Goal: Task Accomplishment & Management: Use online tool/utility

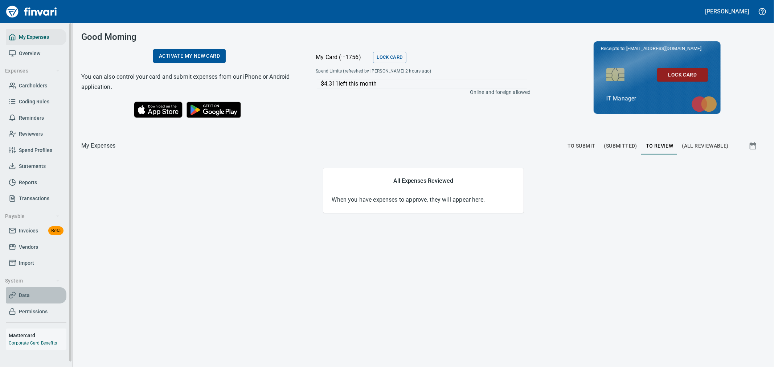
click at [41, 295] on span "Data" at bounding box center [36, 295] width 55 height 9
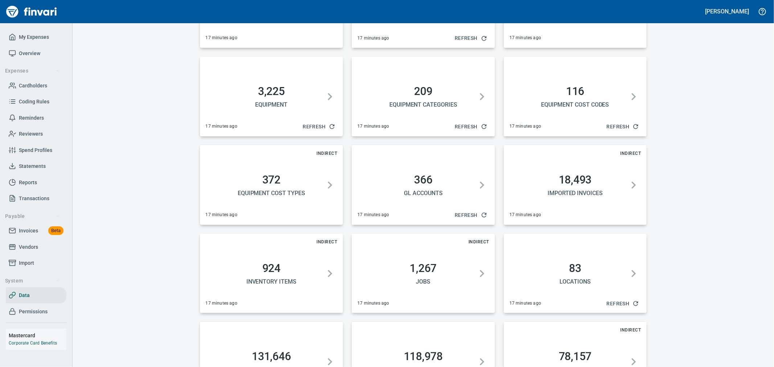
scroll to position [111, 0]
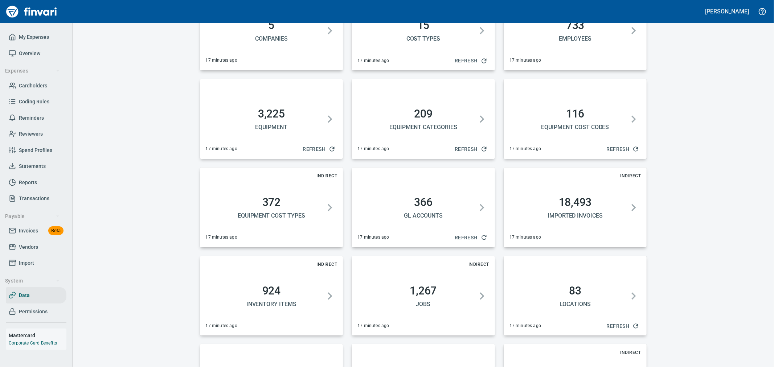
click at [315, 149] on span "Refresh" at bounding box center [319, 149] width 32 height 9
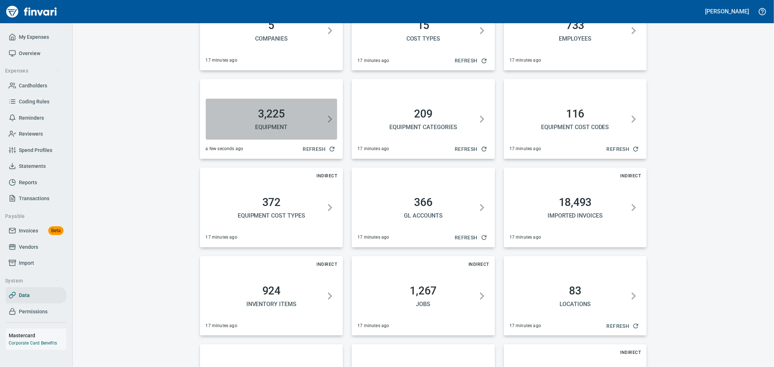
click at [289, 109] on h2 "3,225" at bounding box center [272, 113] width 126 height 13
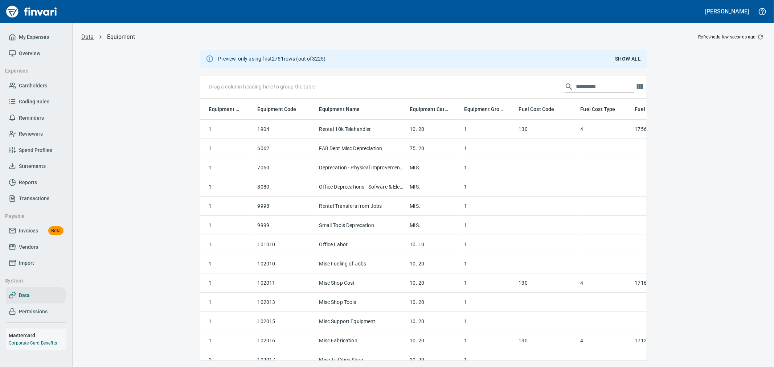
scroll to position [250, 434]
click at [625, 64] on button "Show All" at bounding box center [628, 58] width 32 height 13
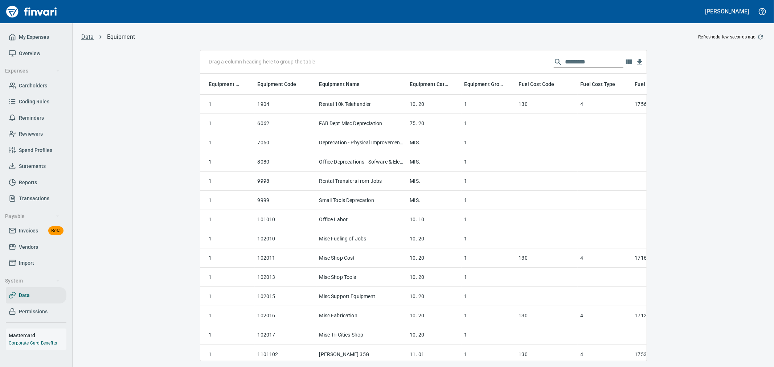
click at [588, 73] on div "Drag a column heading here to group the table" at bounding box center [423, 61] width 446 height 23
click at [590, 65] on input "text" at bounding box center [594, 62] width 58 height 12
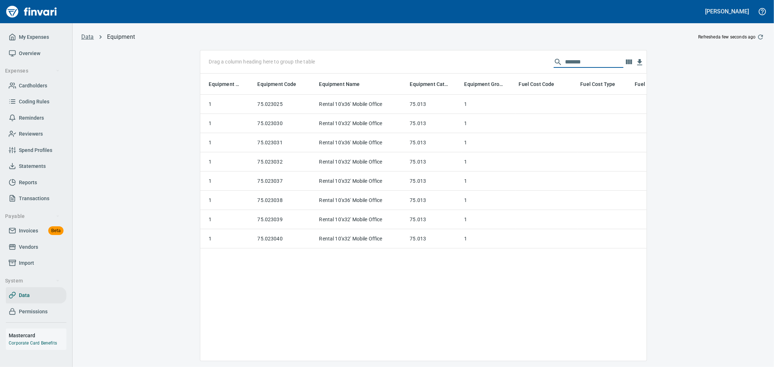
type input "*******"
click at [761, 38] on icon "button" at bounding box center [760, 36] width 7 height 7
click at [157, 193] on div "Data Equipment Refreshed a few seconds ago Drag a column heading here to group …" at bounding box center [423, 196] width 701 height 329
click at [29, 295] on span "Data" at bounding box center [36, 295] width 55 height 9
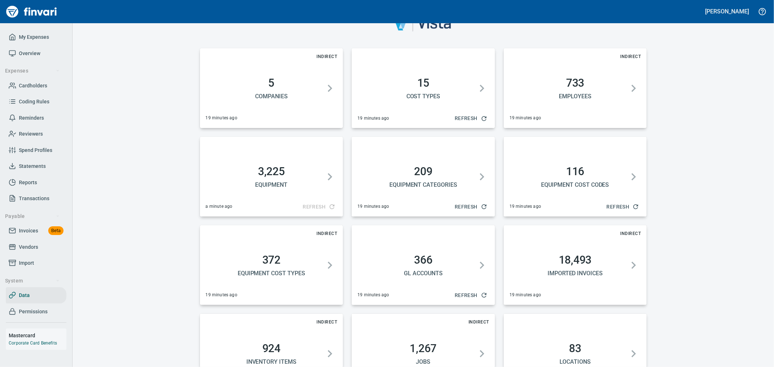
scroll to position [40, 0]
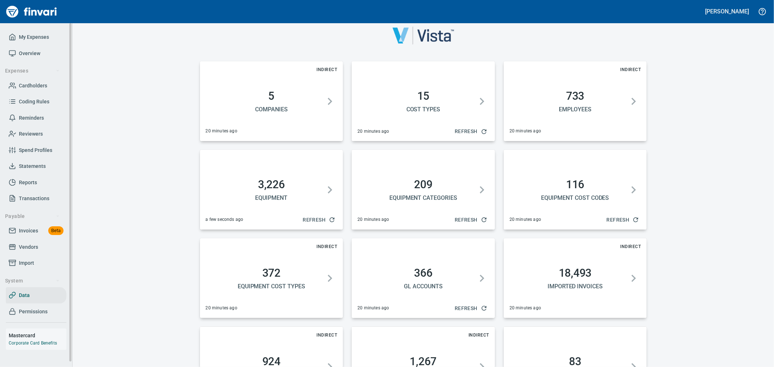
click at [32, 234] on span "Invoices" at bounding box center [28, 230] width 19 height 9
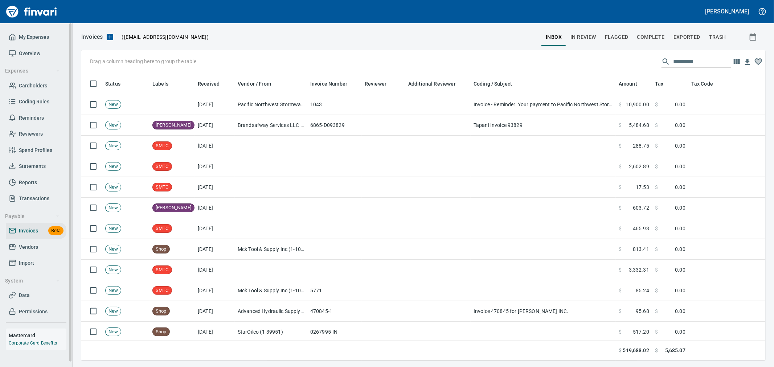
scroll to position [275, 672]
click at [36, 247] on span "Vendors" at bounding box center [28, 247] width 19 height 9
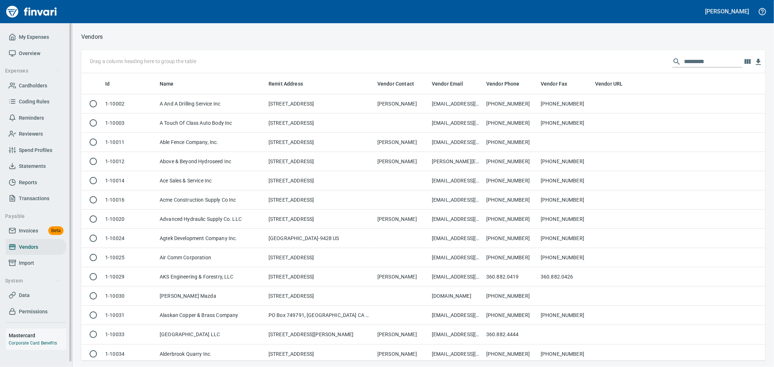
scroll to position [281, 672]
click at [701, 59] on input "text" at bounding box center [713, 62] width 58 height 12
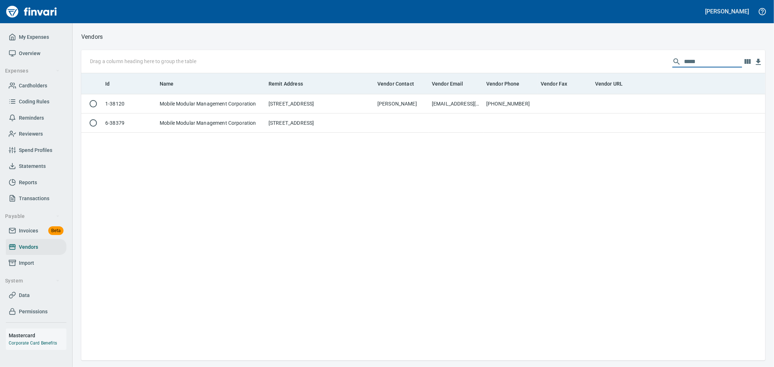
click at [558, 94] on th "Vendor Fax" at bounding box center [565, 83] width 54 height 21
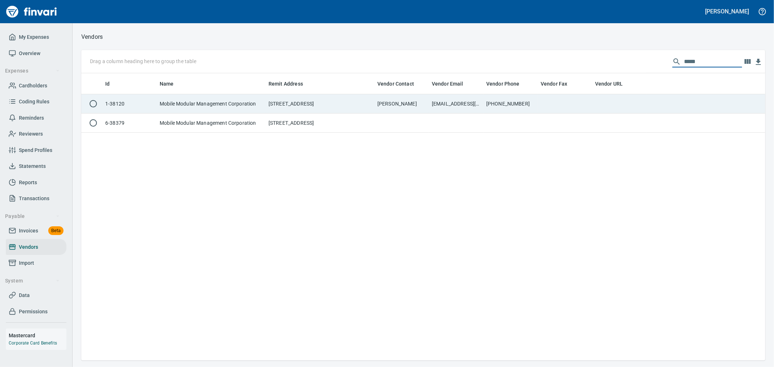
type input "*****"
click at [557, 103] on td at bounding box center [565, 103] width 54 height 19
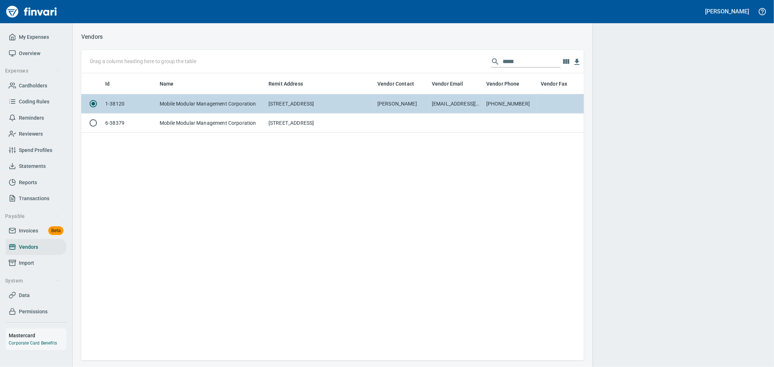
scroll to position [275, 496]
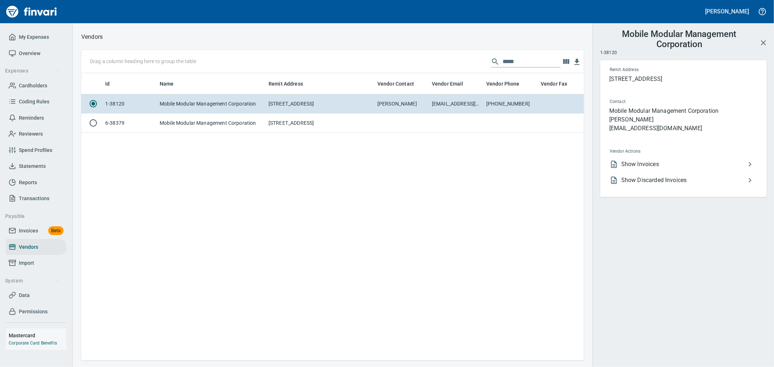
click at [650, 162] on span "Show Invoices" at bounding box center [683, 164] width 124 height 9
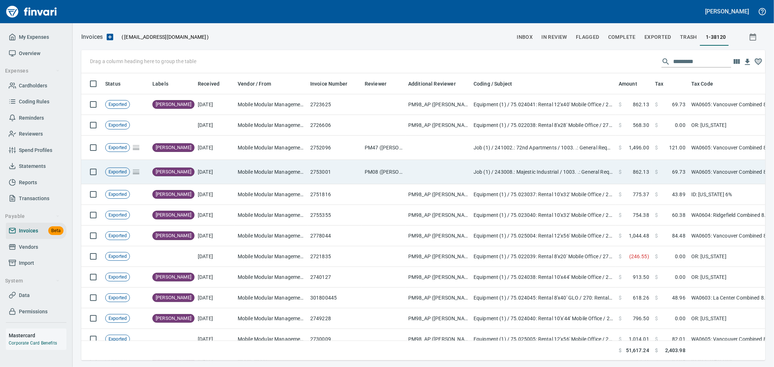
scroll to position [275, 672]
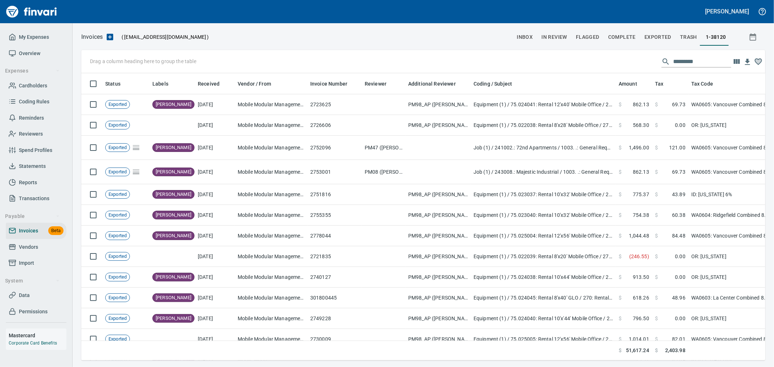
click at [677, 59] on input "text" at bounding box center [702, 62] width 58 height 12
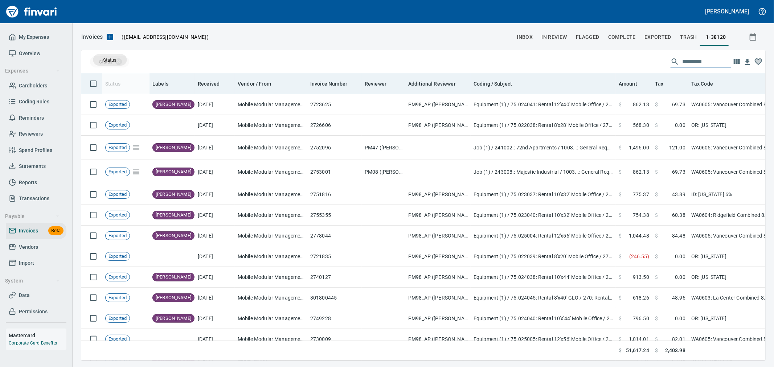
drag, startPoint x: 111, startPoint y: 81, endPoint x: 111, endPoint y: 74, distance: 6.2
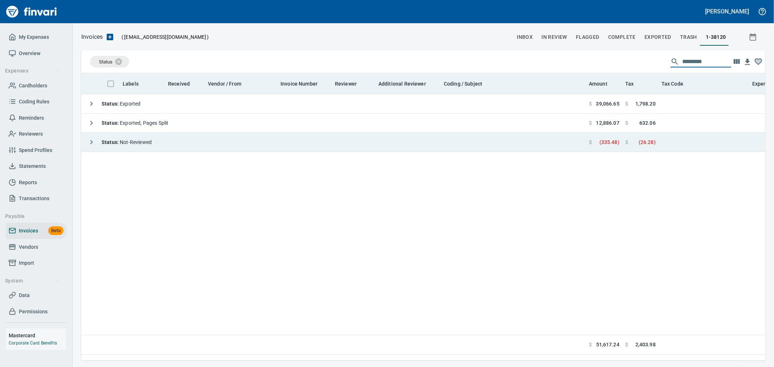
click at [114, 141] on strong "Status :" at bounding box center [111, 142] width 18 height 6
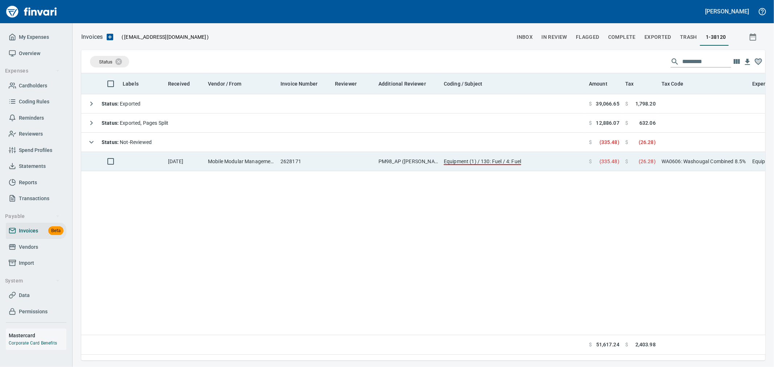
click at [171, 171] on td "[DATE]" at bounding box center [185, 161] width 40 height 19
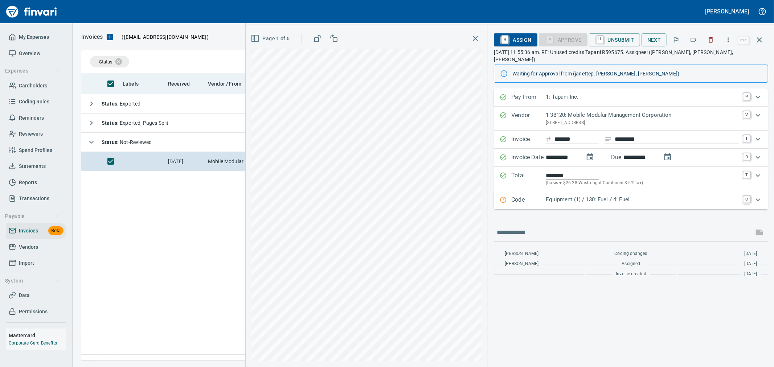
click at [598, 205] on div "**********" at bounding box center [631, 185] width 274 height 192
click at [603, 197] on div "Equipment (1) / 130: Fuel / 4: Fuel" at bounding box center [642, 200] width 193 height 9
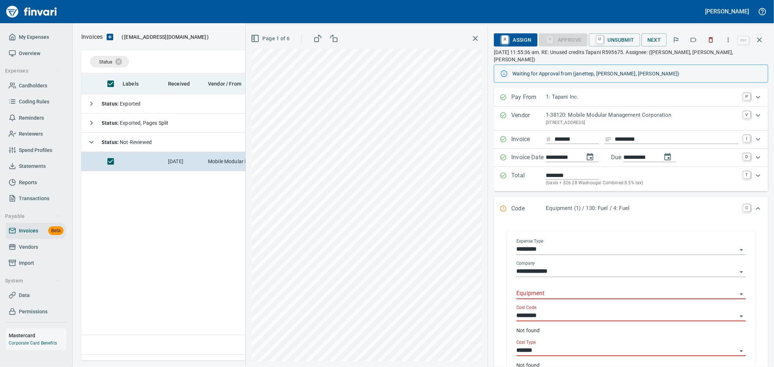
click at [564, 292] on input "Equipment" at bounding box center [626, 294] width 221 height 10
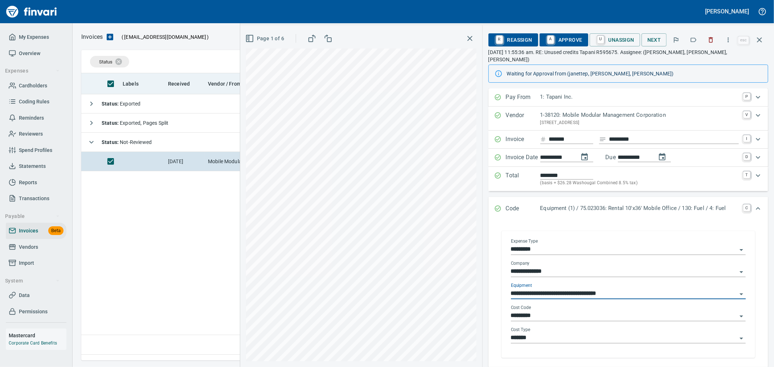
type input "**********"
click at [549, 304] on body "[PERSON_NAME] My Expenses Overview Expenses Cardholders Coding Rules Reminders …" at bounding box center [387, 183] width 774 height 367
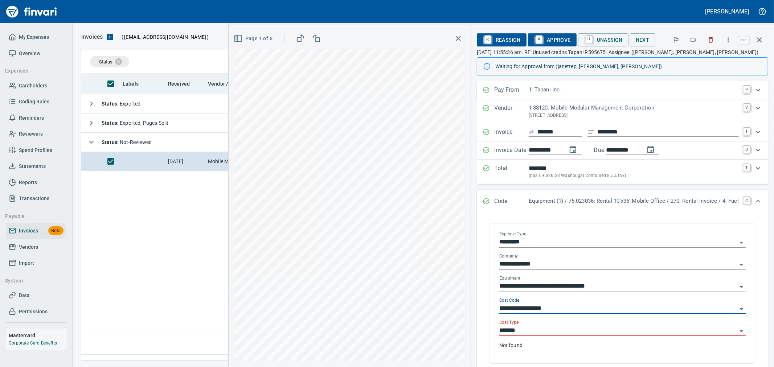
type input "**********"
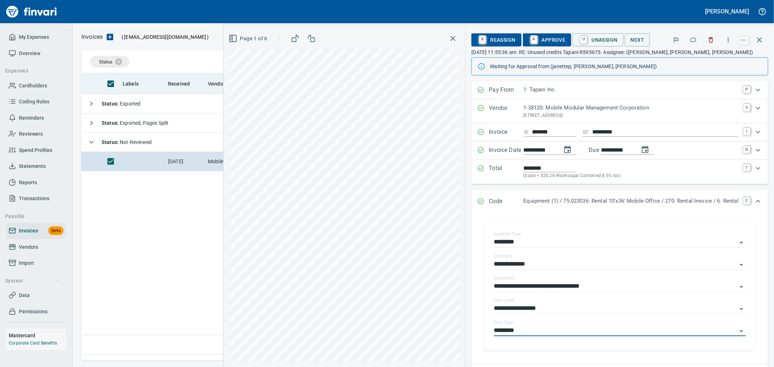
type input "*********"
click at [541, 34] on span "A Approve" at bounding box center [547, 40] width 37 height 12
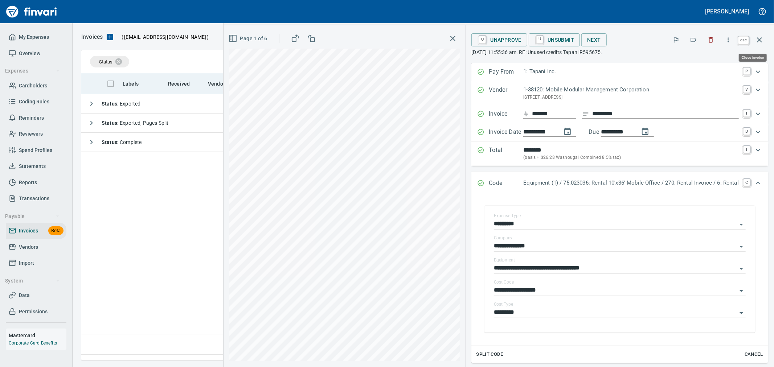
click at [760, 39] on icon "button" at bounding box center [759, 39] width 5 height 5
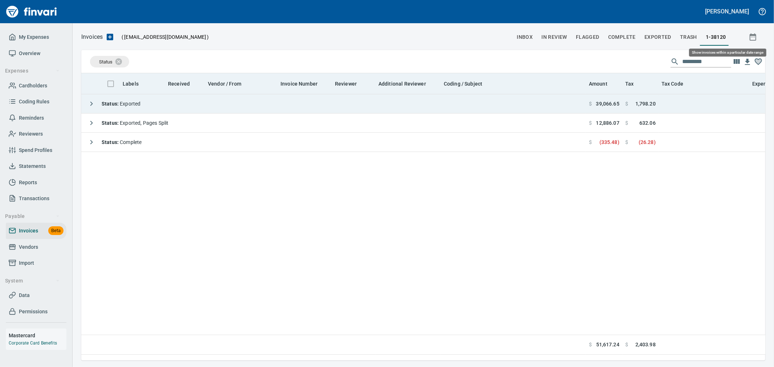
scroll to position [275, 677]
